Goal: Transaction & Acquisition: Book appointment/travel/reservation

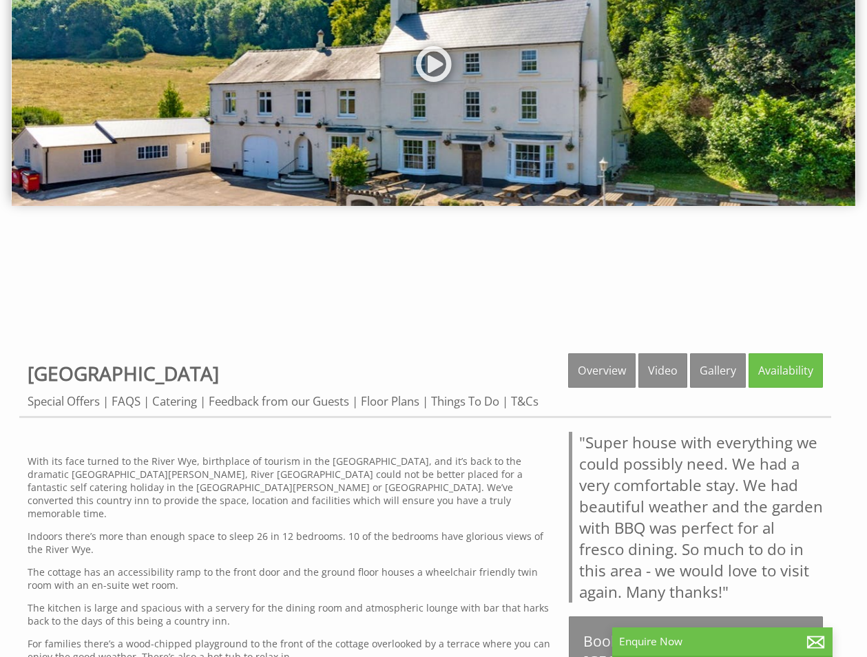
scroll to position [207, 0]
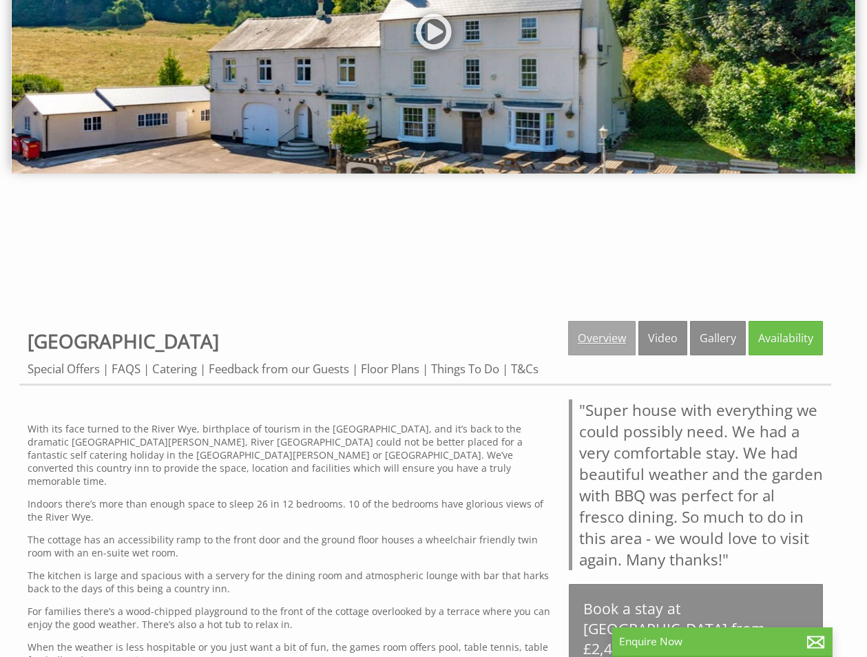
click at [594, 335] on link "Overview" at bounding box center [601, 338] width 67 height 34
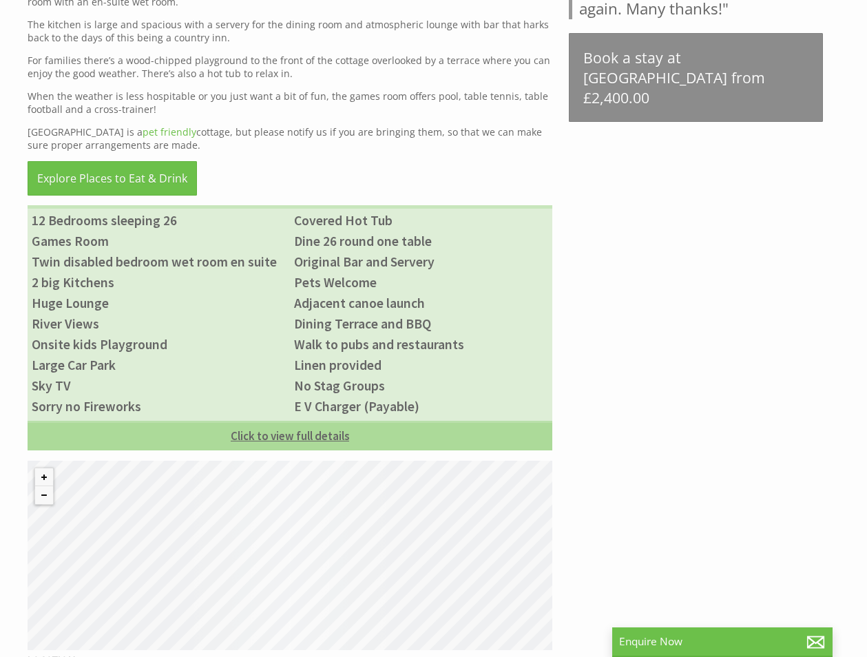
scroll to position [895, 0]
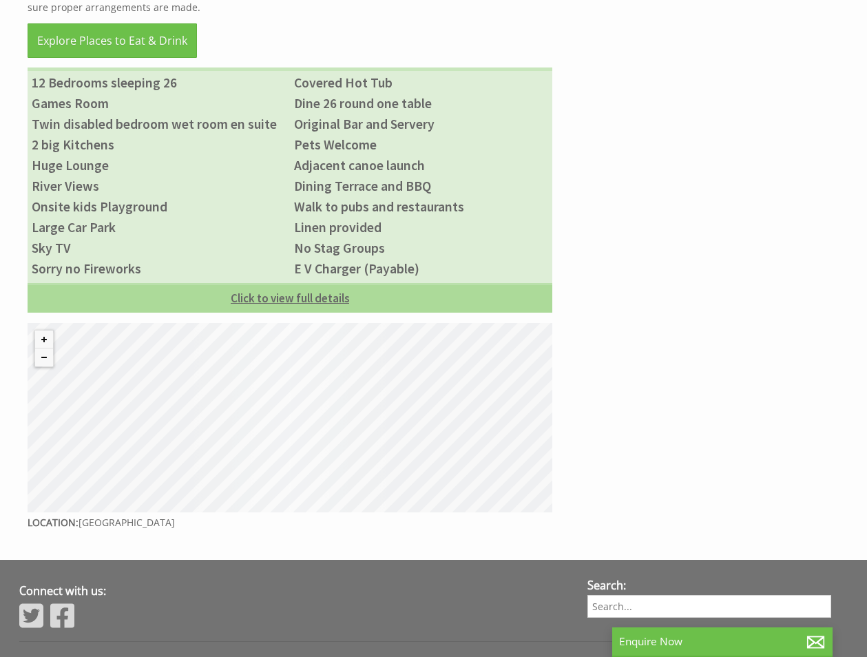
click at [275, 283] on link "Click to view full details" at bounding box center [290, 298] width 525 height 30
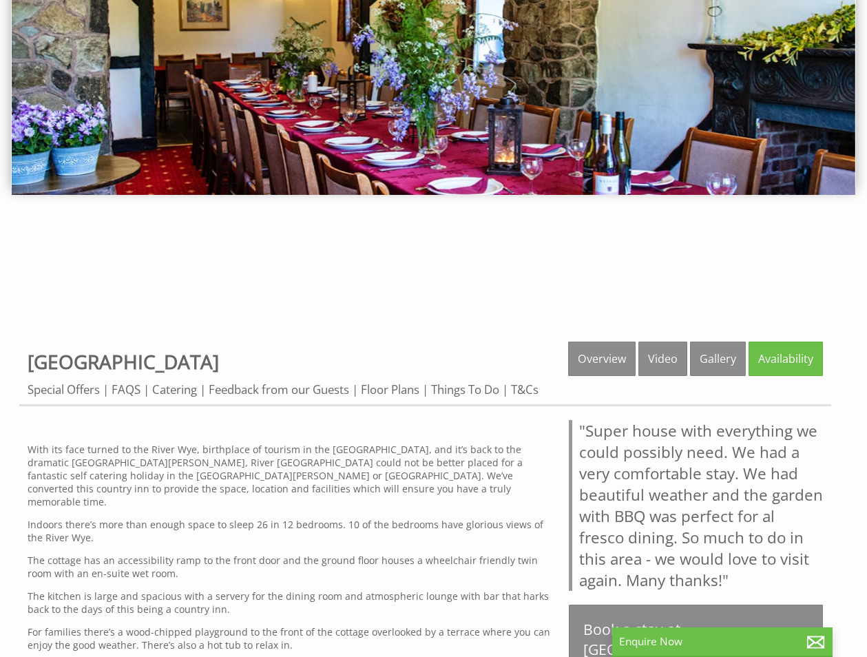
scroll to position [207, 0]
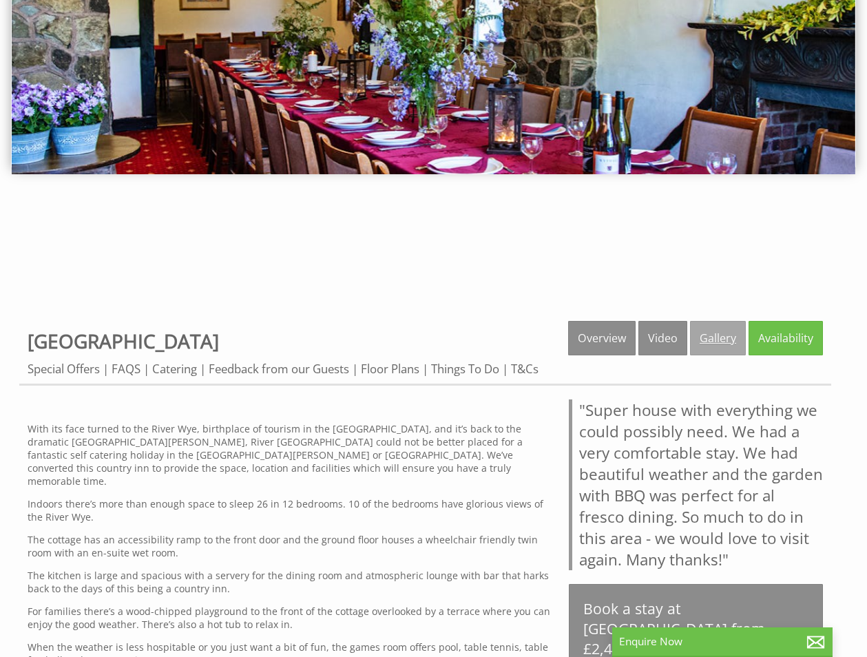
click at [714, 340] on link "Gallery" at bounding box center [718, 338] width 56 height 34
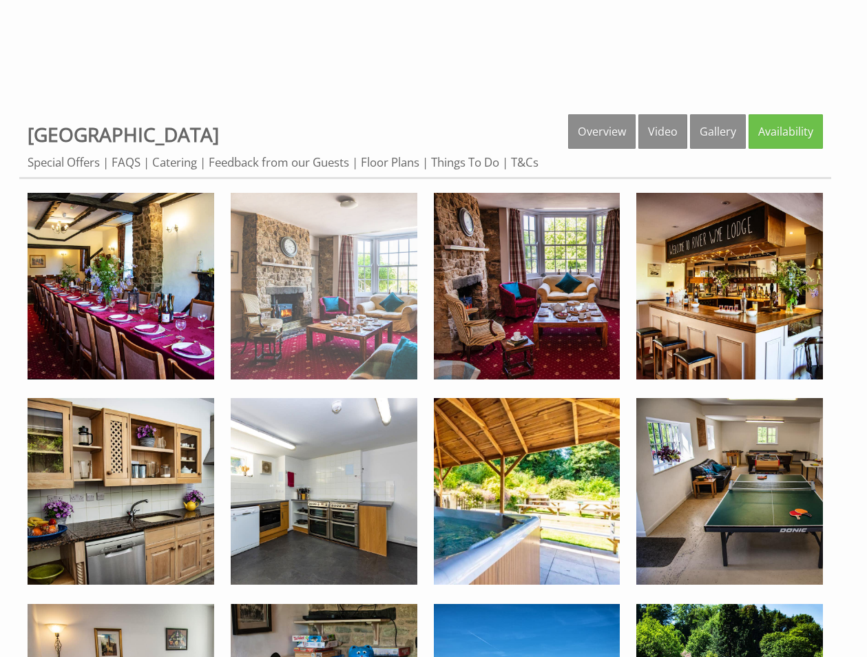
scroll to position [482, 0]
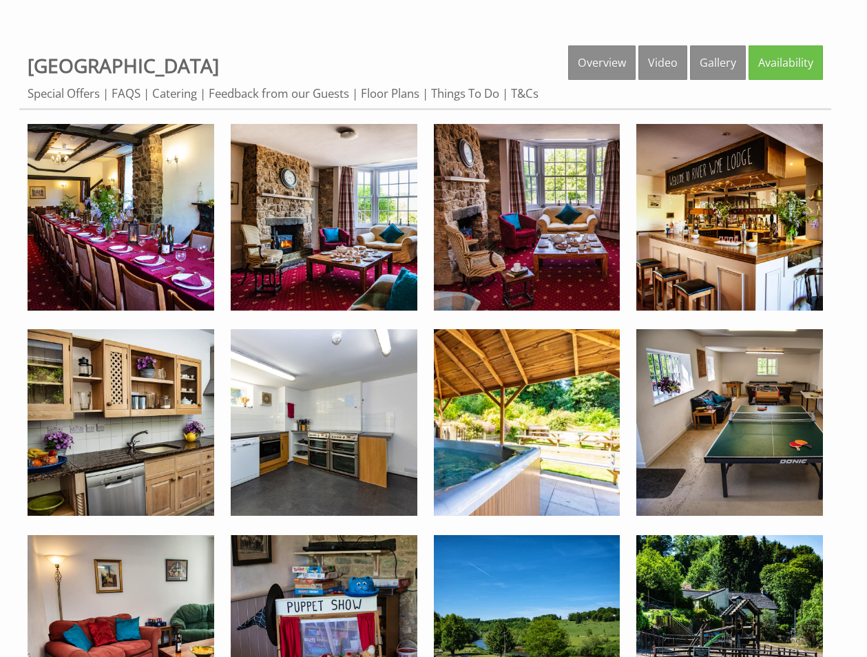
click at [165, 276] on img at bounding box center [121, 217] width 187 height 187
